Goal: Task Accomplishment & Management: Complete application form

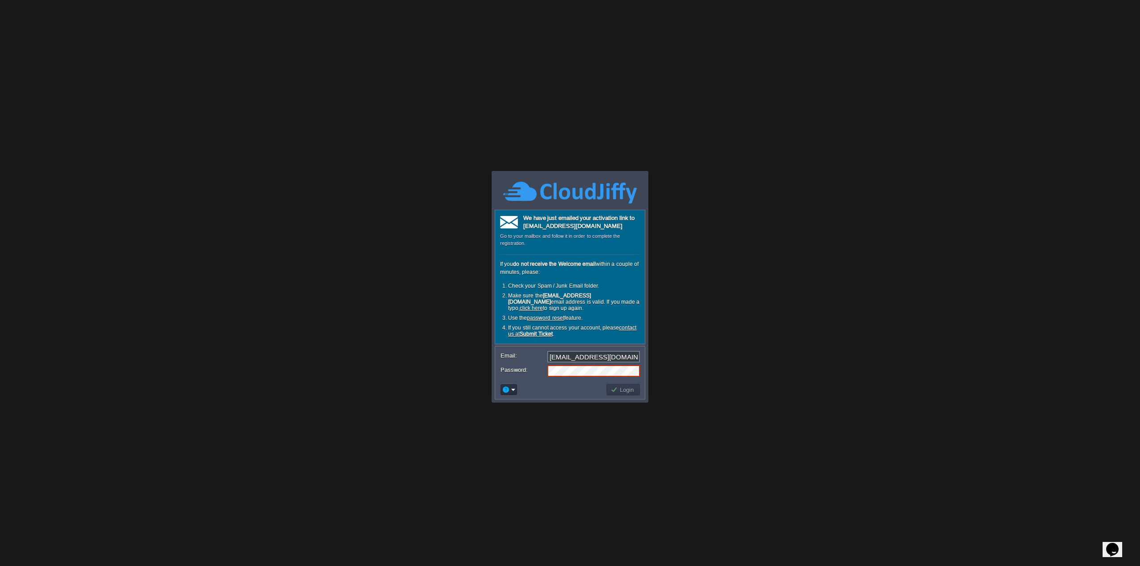
click at [365, 201] on body "This website stores cookies on your computer. These cookies are used to improve…" at bounding box center [570, 283] width 1140 height 566
click at [537, 331] on b "Submit Ticket" at bounding box center [536, 334] width 33 height 6
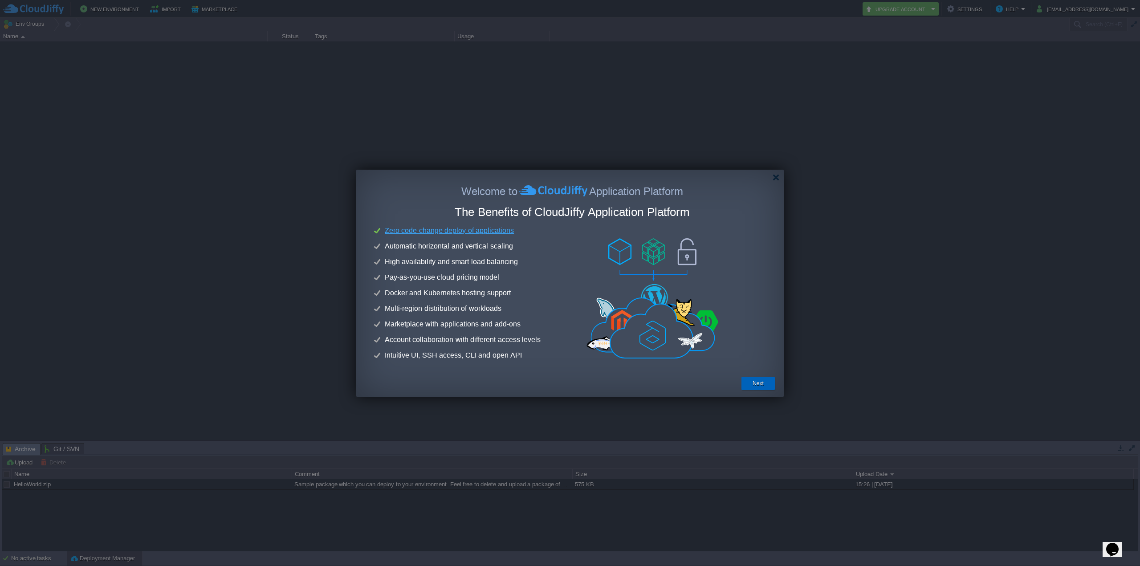
click at [757, 388] on div "Next" at bounding box center [758, 383] width 20 height 13
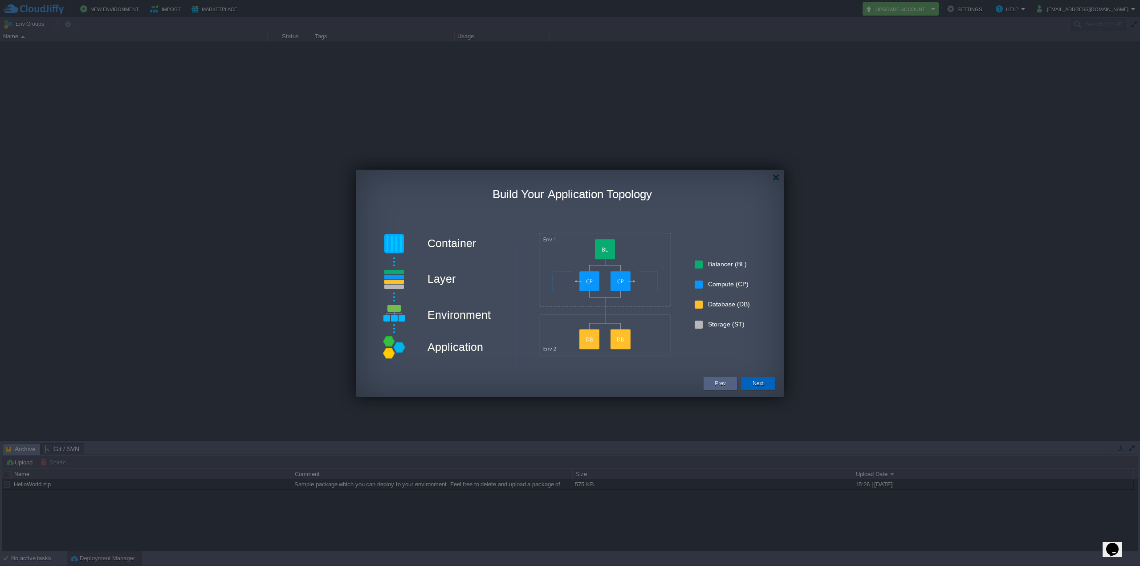
click at [762, 385] on button "Next" at bounding box center [757, 383] width 11 height 9
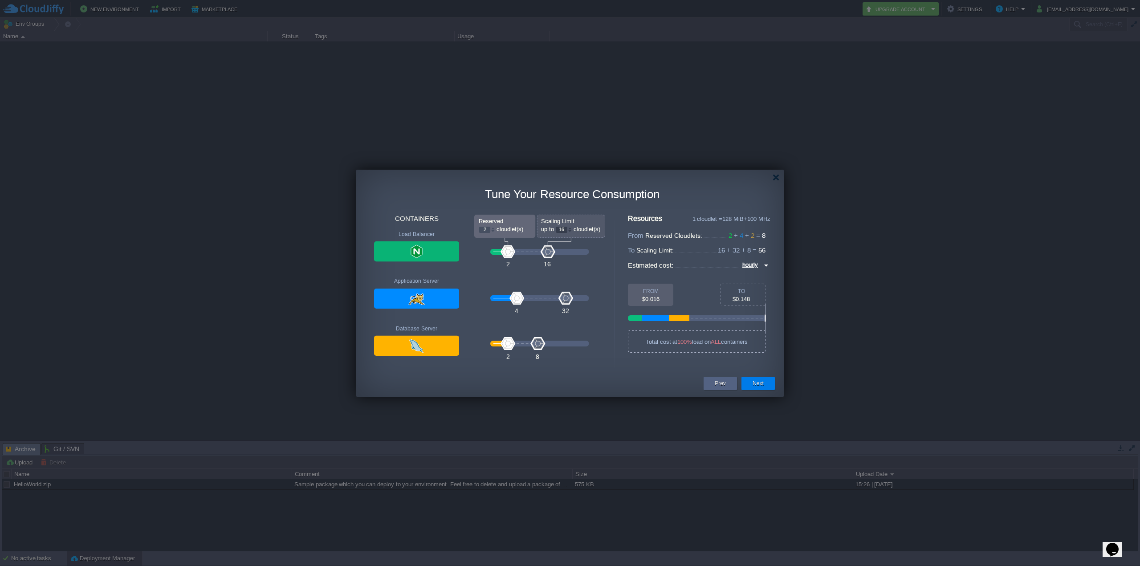
click at [757, 260] on input "hourly" at bounding box center [751, 265] width 22 height 11
click at [756, 276] on div "monthly" at bounding box center [753, 276] width 30 height 11
type input "monthly"
